Goal: Go to known website: Go to known website

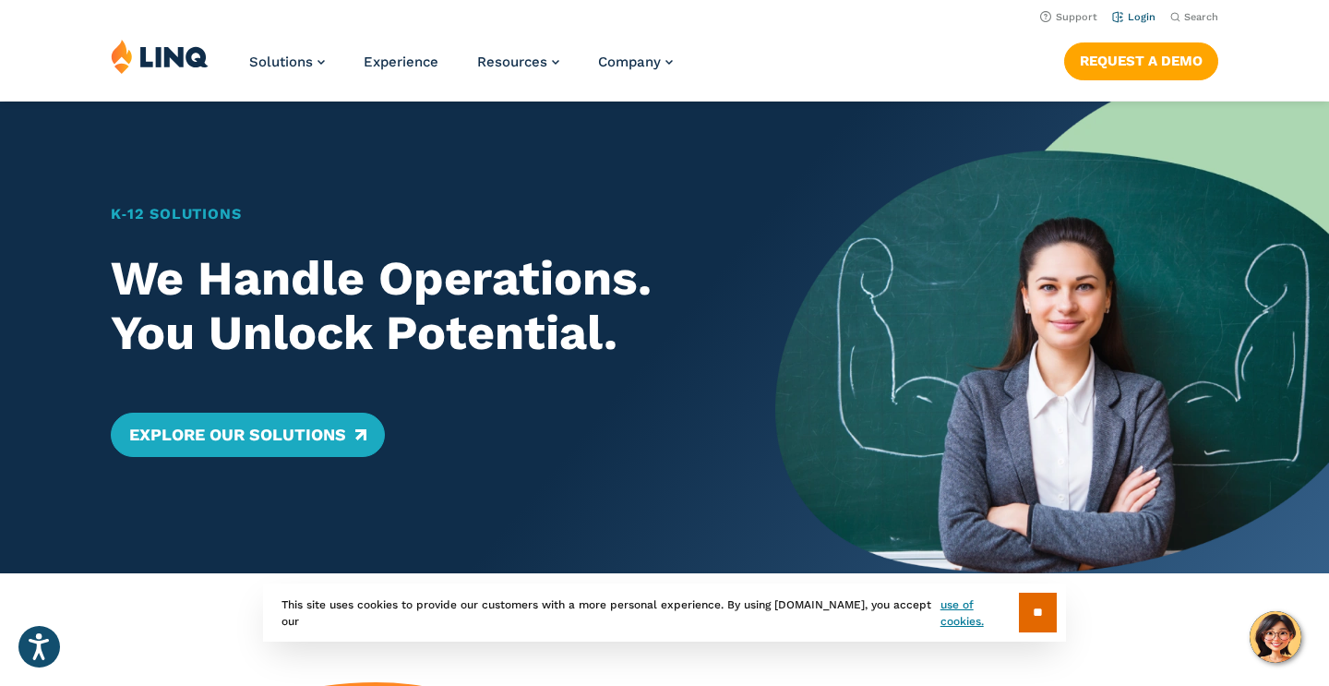
click at [1137, 11] on link "Login" at bounding box center [1133, 17] width 43 height 12
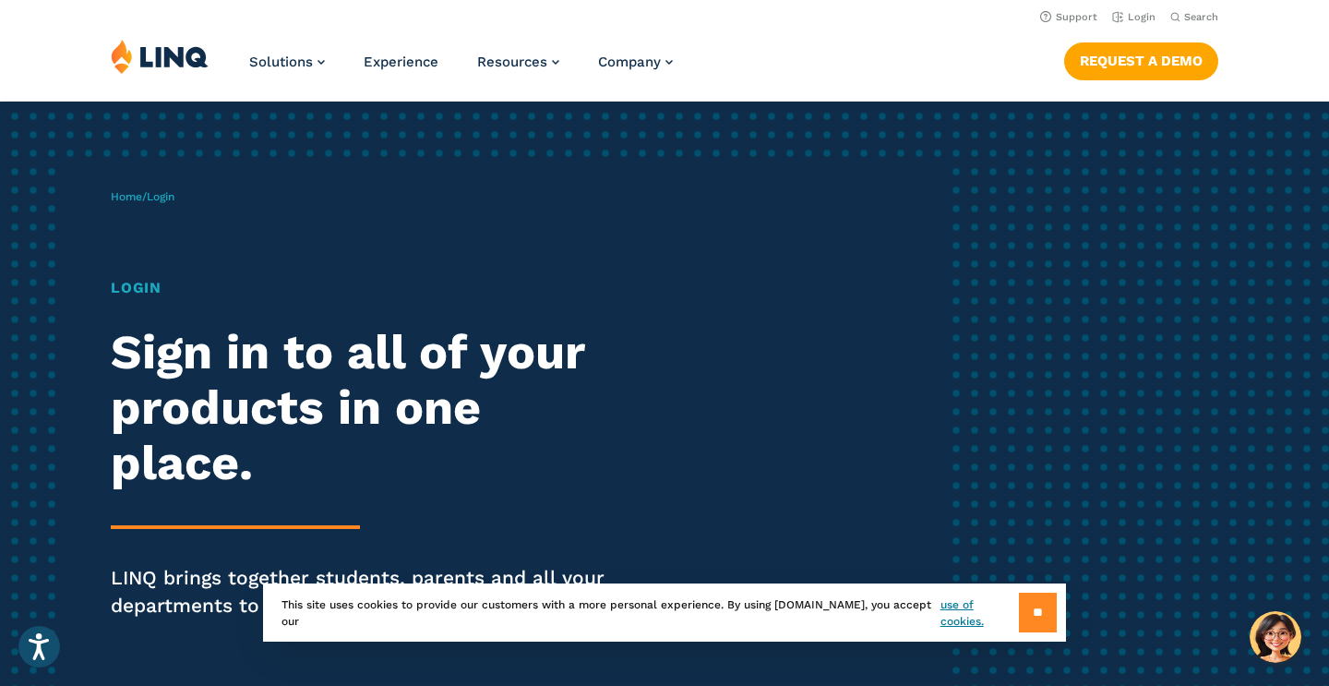
click at [1028, 619] on input "**" at bounding box center [1038, 613] width 38 height 40
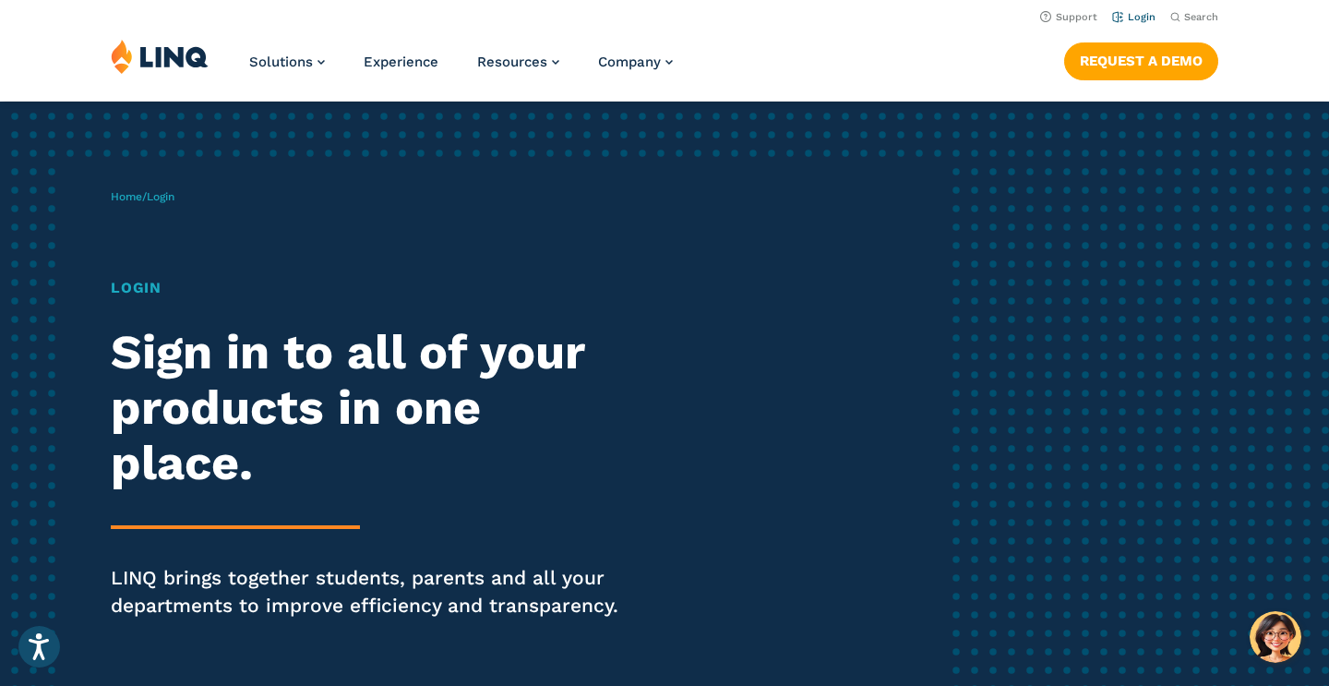
click at [1151, 13] on link "Login" at bounding box center [1133, 17] width 43 height 12
